Goal: Find specific page/section: Find specific page/section

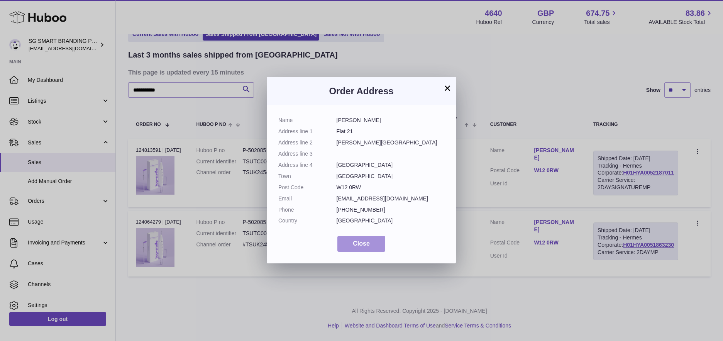
click at [366, 243] on span "Close" at bounding box center [361, 243] width 17 height 7
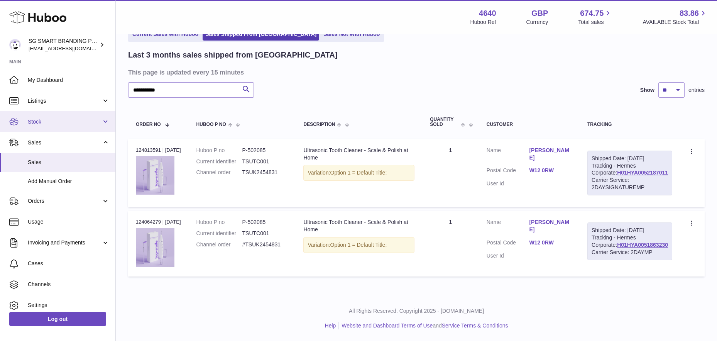
click at [57, 118] on span "Stock" at bounding box center [65, 121] width 74 height 7
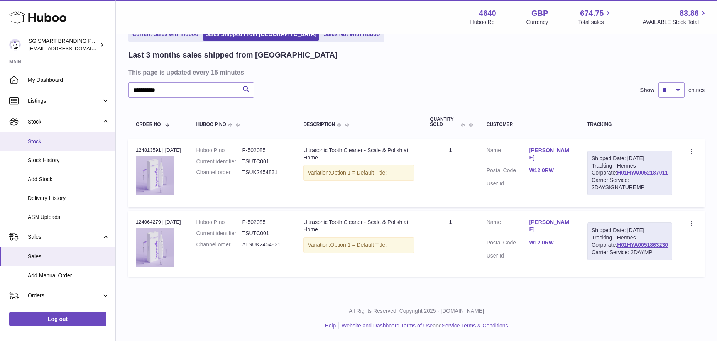
click at [55, 144] on span "Stock" at bounding box center [69, 141] width 82 height 7
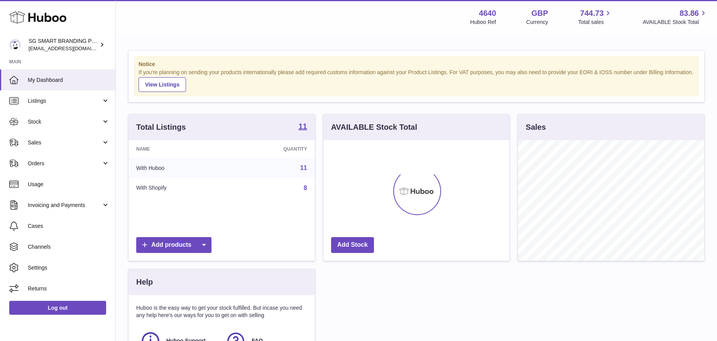
scroll to position [120, 186]
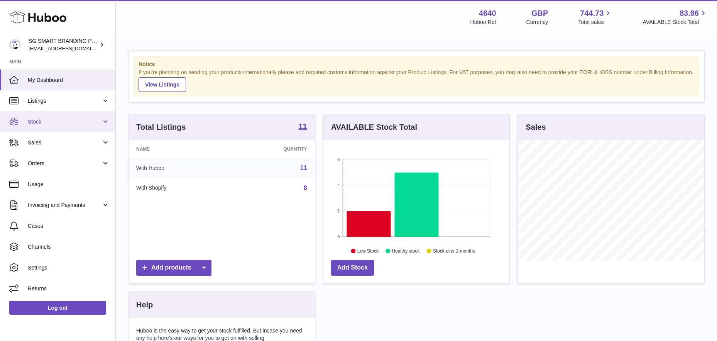
click at [63, 124] on span "Stock" at bounding box center [65, 121] width 74 height 7
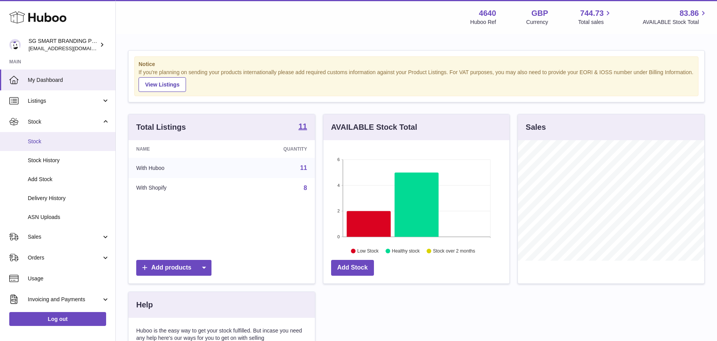
click at [59, 144] on span "Stock" at bounding box center [69, 141] width 82 height 7
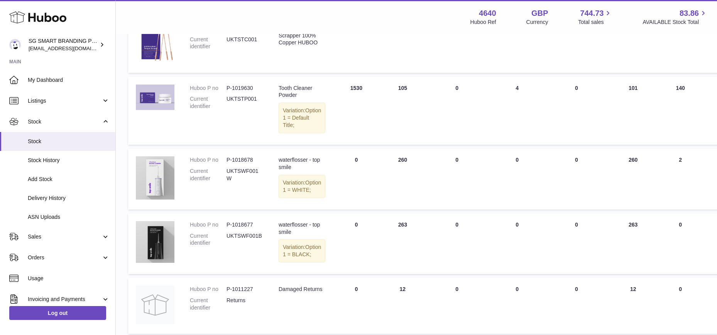
scroll to position [202, 0]
